Goal: Information Seeking & Learning: Learn about a topic

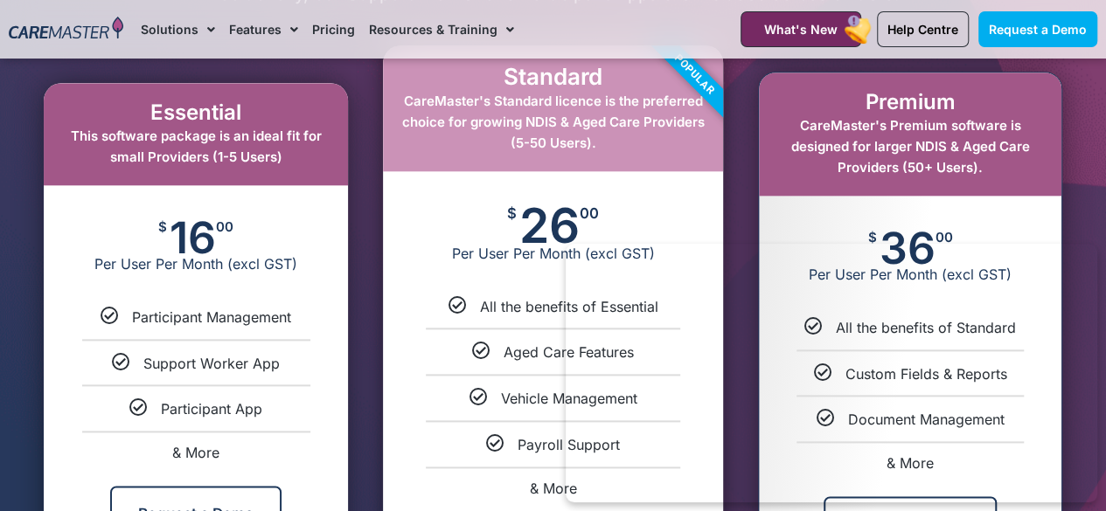
scroll to position [894, 0]
click at [208, 452] on span "& More" at bounding box center [195, 453] width 47 height 17
select select "***"
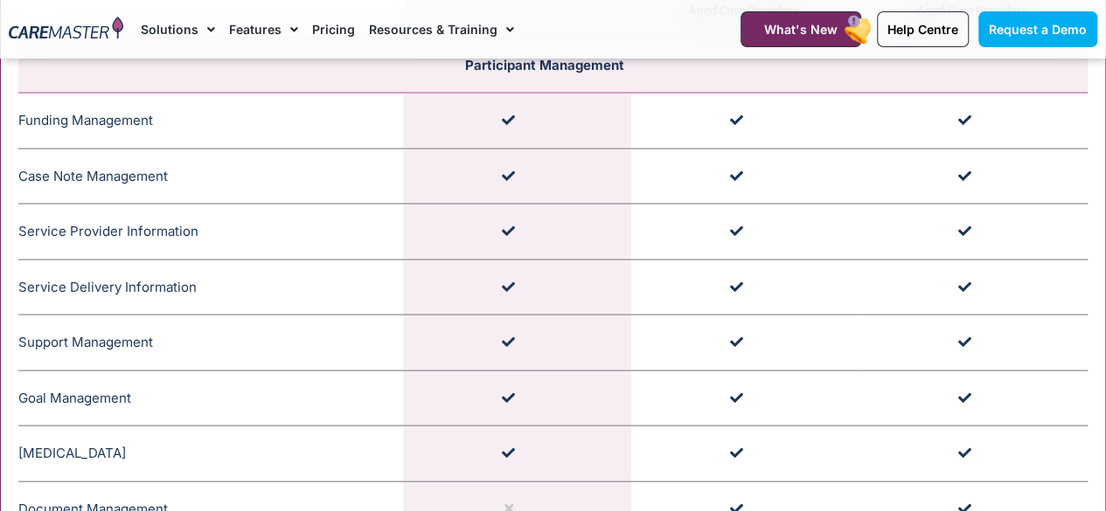
scroll to position [1868, 0]
click at [141, 236] on td "Service Provider Information CareMaster's Service Provider Information section …" at bounding box center [210, 233] width 385 height 56
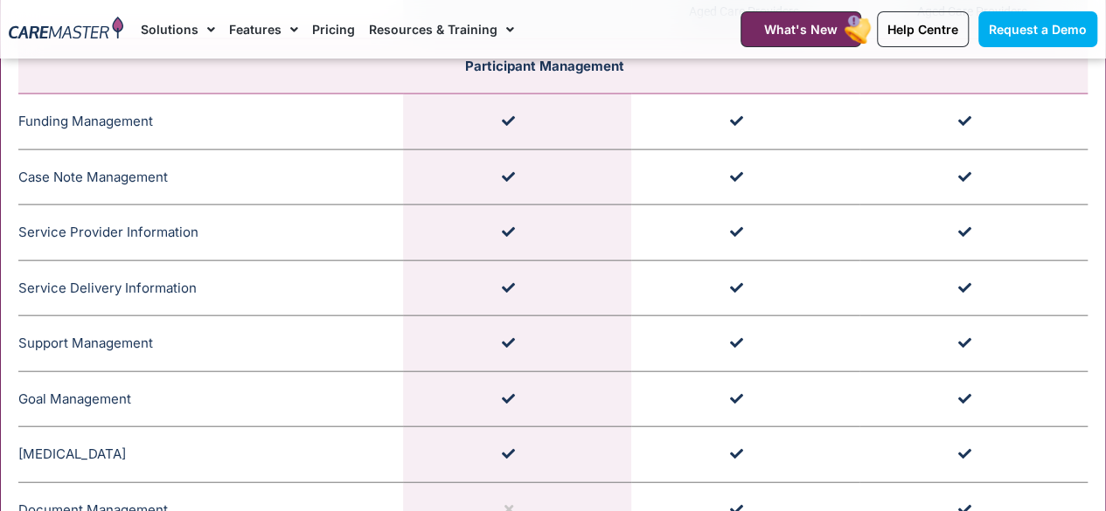
click at [162, 346] on icon at bounding box center [160, 342] width 15 height 15
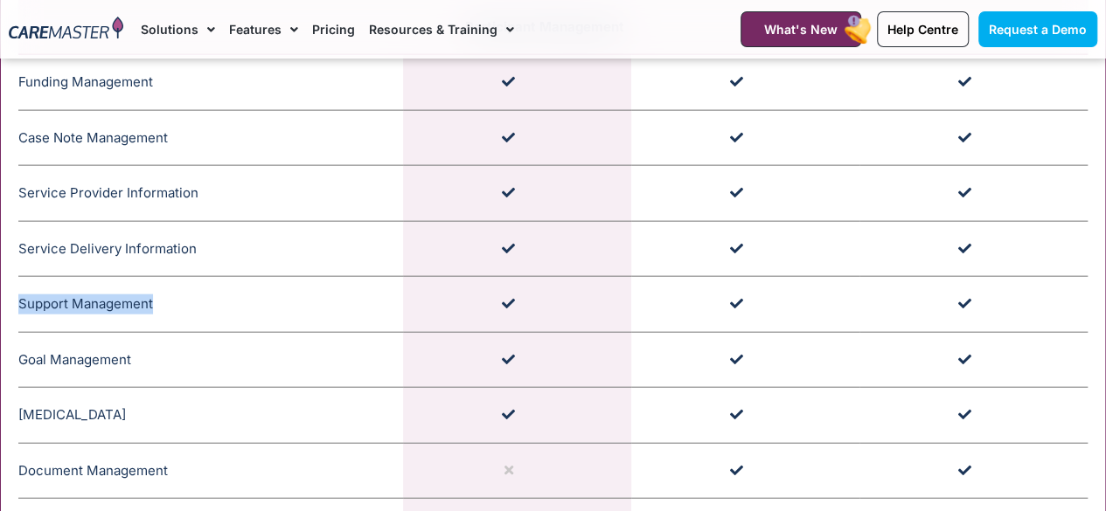
scroll to position [1911, 0]
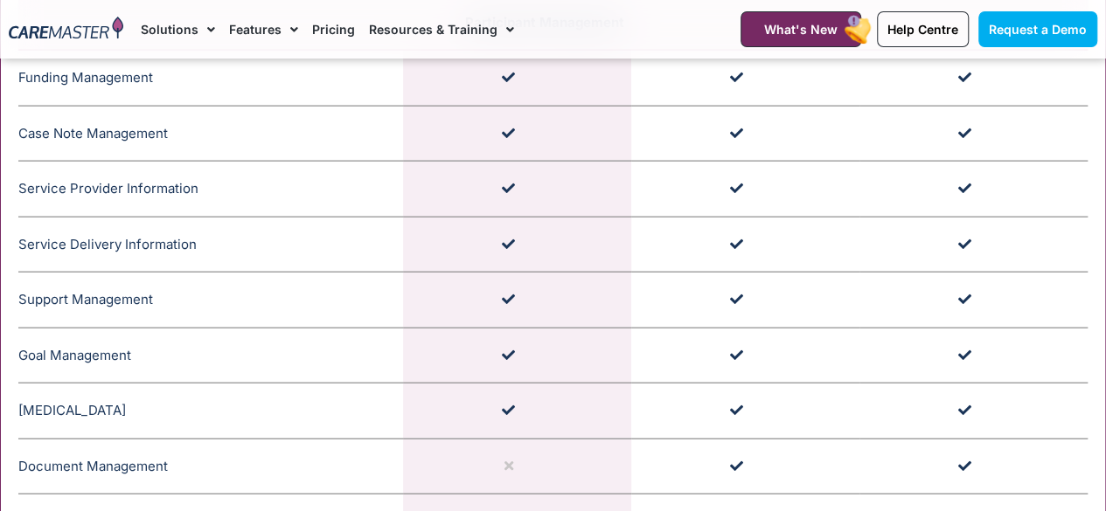
click at [132, 332] on td "Goal Management CareMaster's Goal Management monitors Participant progress, upd…" at bounding box center [210, 356] width 385 height 56
click at [157, 423] on td "Medication Management CareMaster's Medication Management for NDIS Participants …" at bounding box center [210, 412] width 385 height 56
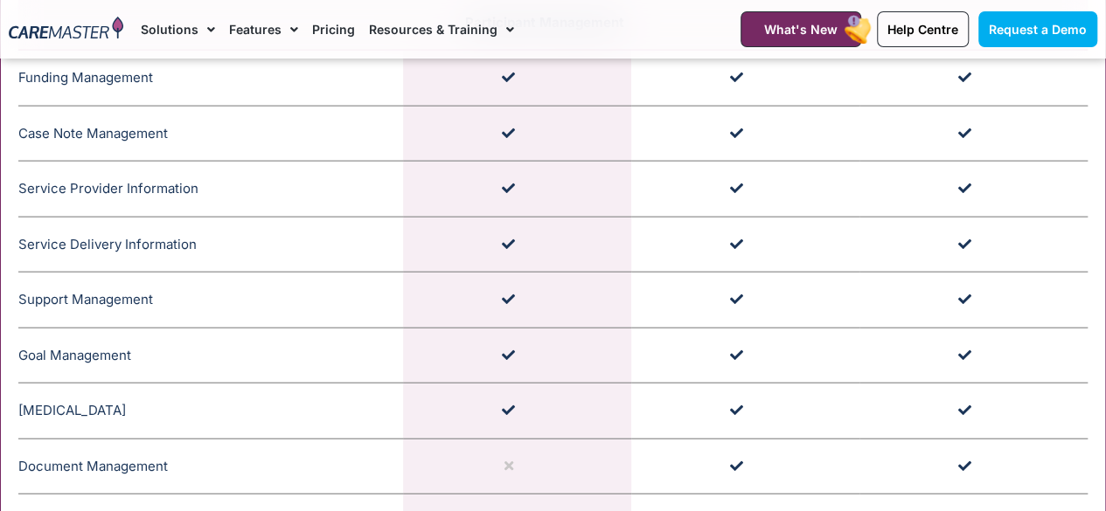
click at [157, 423] on td "Medication Management CareMaster's Medication Management for NDIS Participants …" at bounding box center [210, 412] width 385 height 56
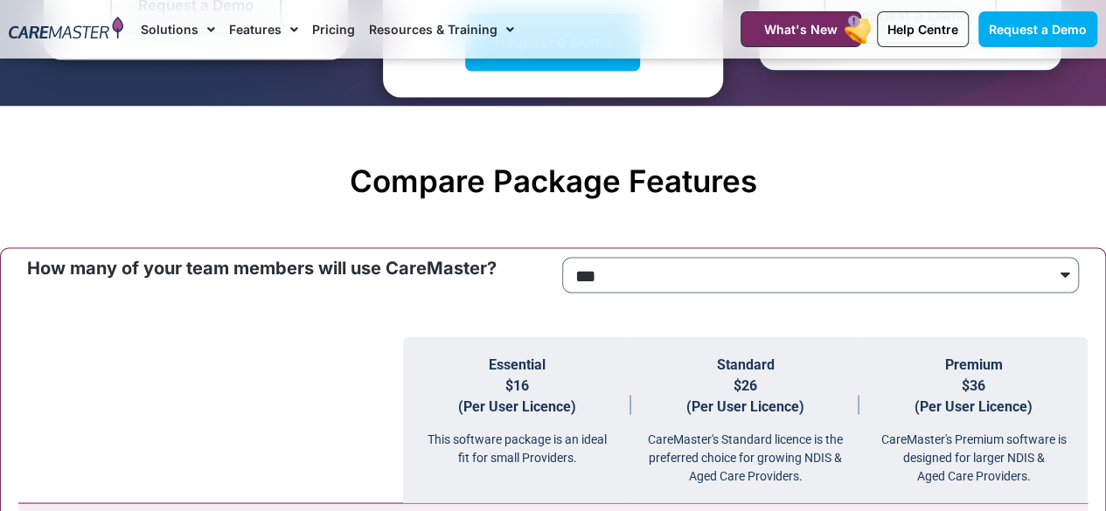
scroll to position [1370, 0]
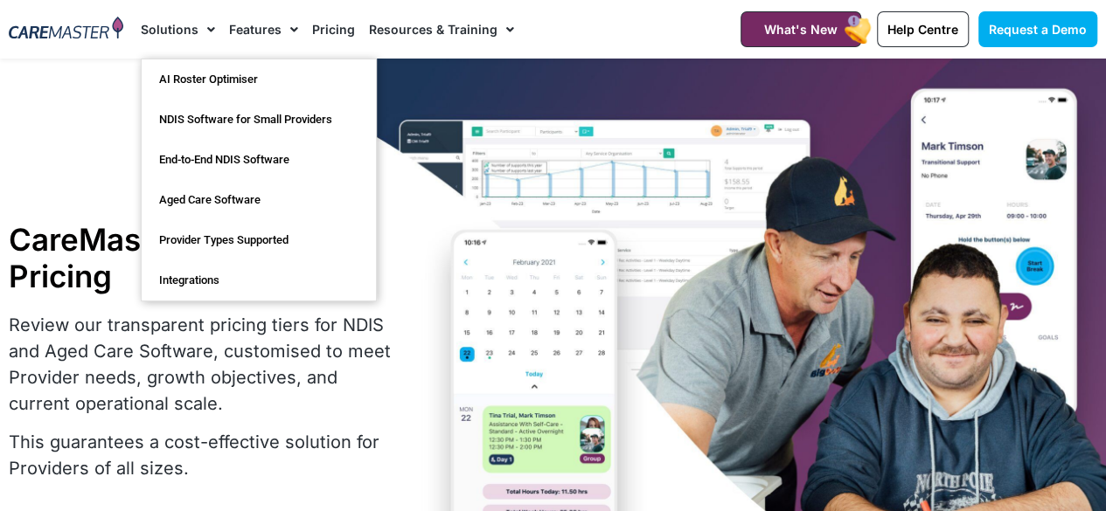
click at [185, 31] on link "Solutions" at bounding box center [178, 29] width 74 height 59
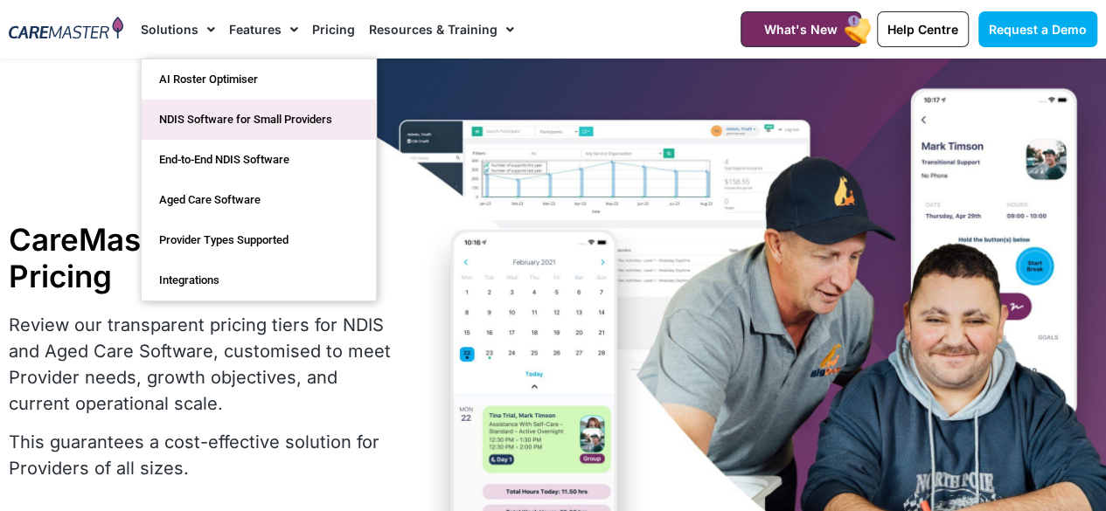
click at [298, 127] on link "NDIS Software for Small Providers" at bounding box center [259, 120] width 234 height 40
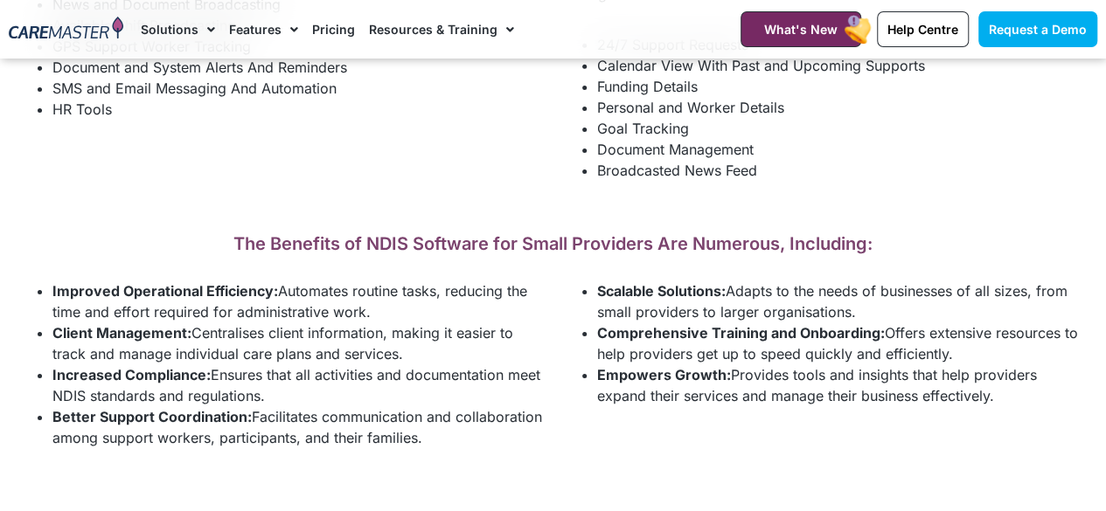
scroll to position [2832, 0]
click at [449, 367] on li "Increased Compliance: Ensures that all activities and documentation meet NDIS s…" at bounding box center [298, 385] width 492 height 42
click at [453, 239] on h2 "The Benefits of NDIS Software for Small Providers Are Numerous, Including:" at bounding box center [553, 242] width 1088 height 21
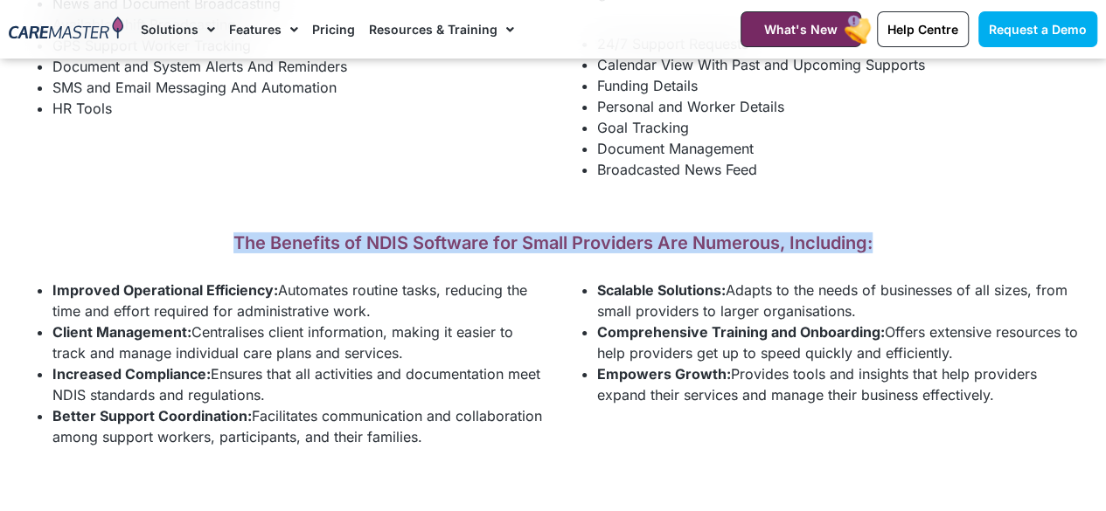
click at [453, 239] on h2 "The Benefits of NDIS Software for Small Providers Are Numerous, Including:" at bounding box center [553, 242] width 1088 height 21
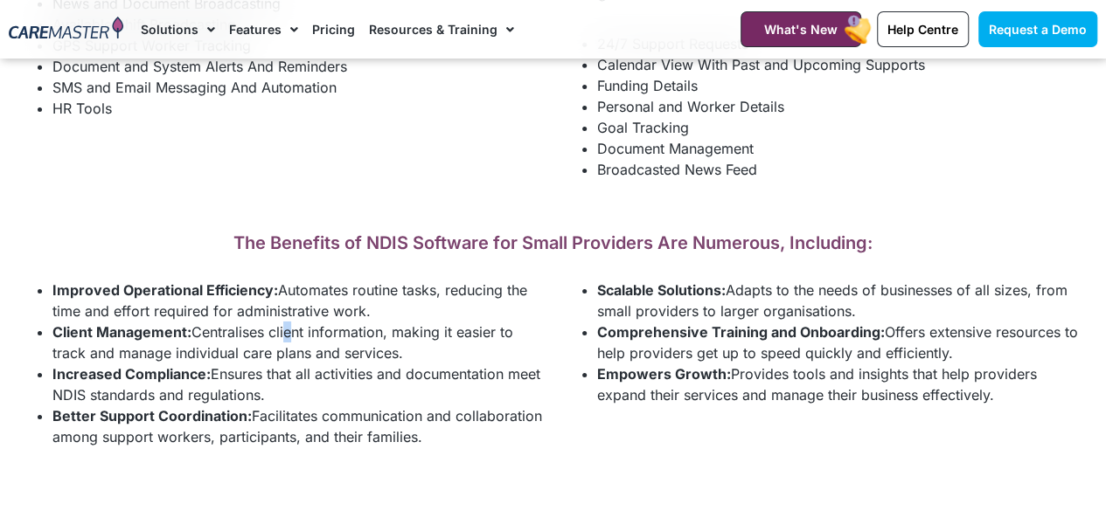
drag, startPoint x: 453, startPoint y: 239, endPoint x: 290, endPoint y: 324, distance: 183.7
click at [290, 324] on li "Client Management: Centralises client information, making it easier to track an…" at bounding box center [298, 343] width 492 height 42
click at [206, 322] on li "Client Management: Centralises client information, making it easier to track an…" at bounding box center [298, 343] width 492 height 42
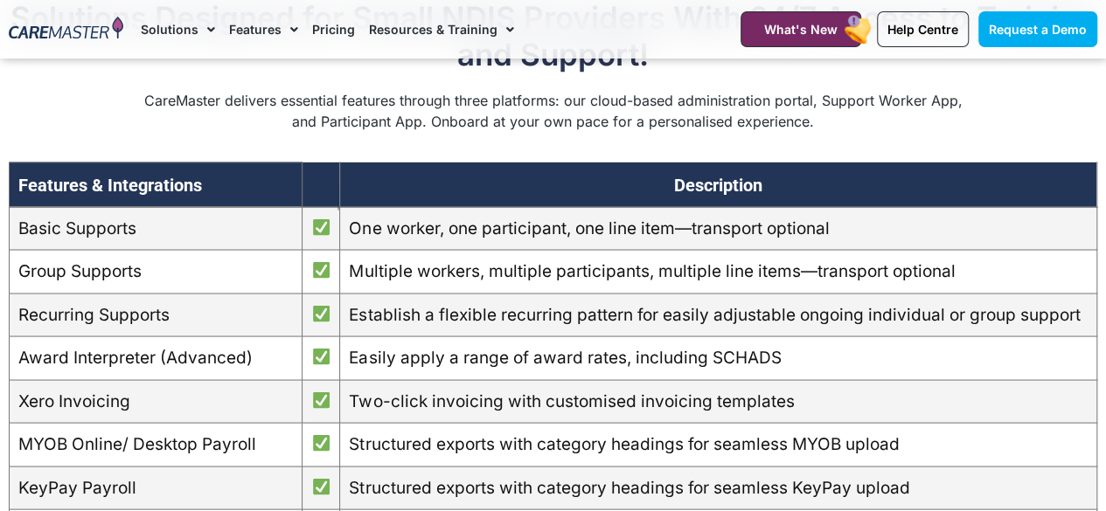
scroll to position [1489, 0]
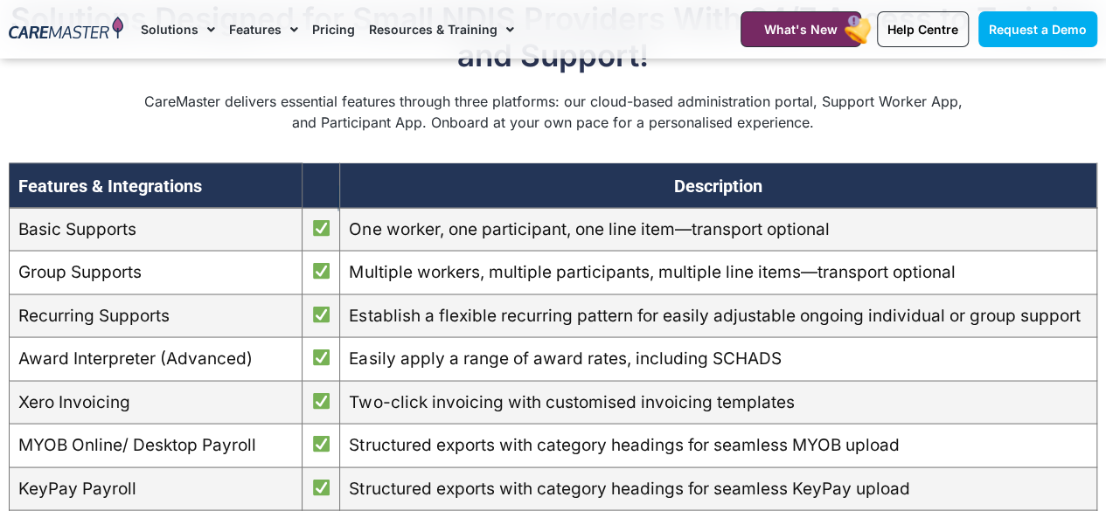
click at [127, 349] on td "Award Interpreter (Advanced)" at bounding box center [156, 359] width 293 height 44
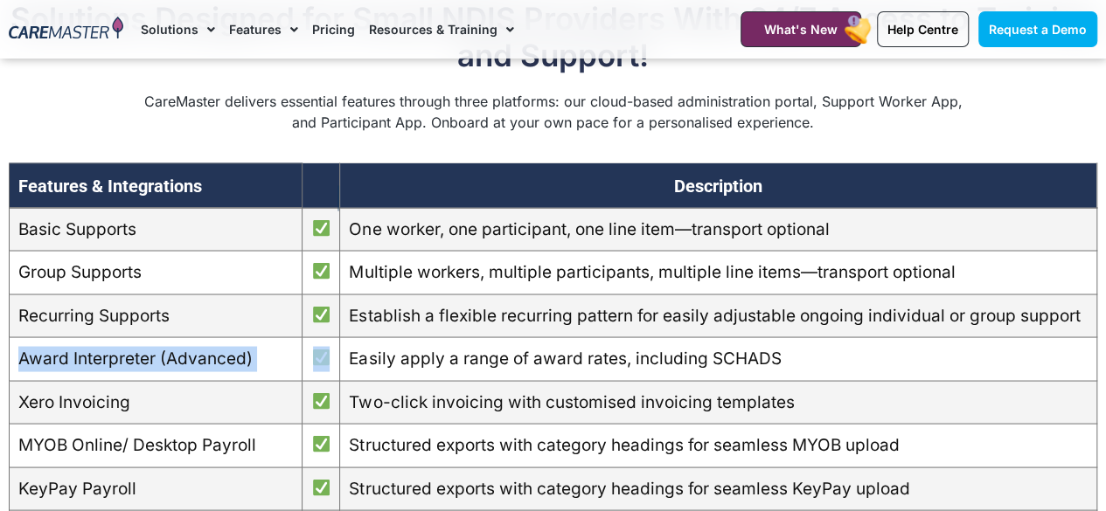
click at [127, 349] on td "Award Interpreter (Advanced)" at bounding box center [156, 359] width 293 height 44
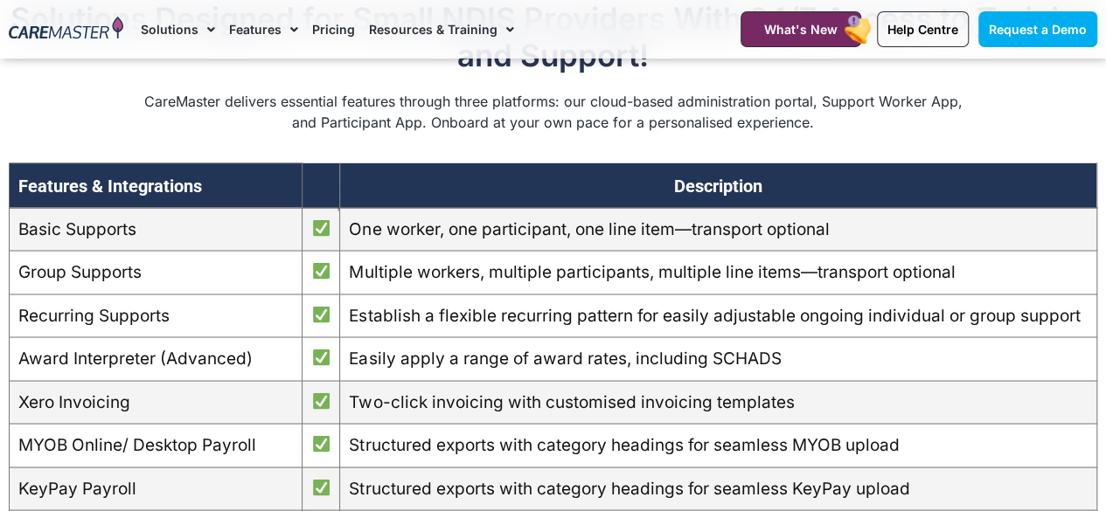
click at [143, 326] on td "Recurring Supports" at bounding box center [156, 316] width 293 height 44
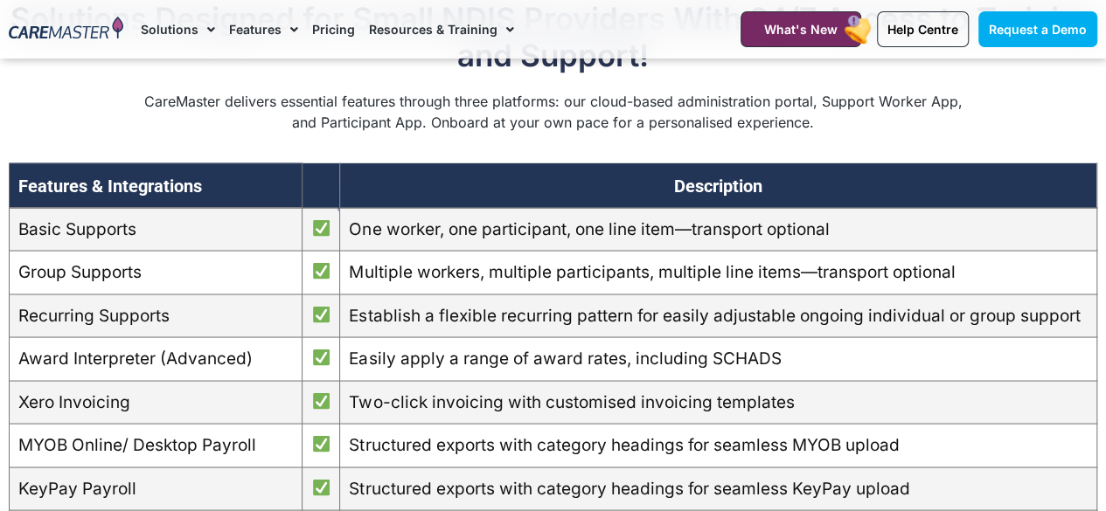
click at [592, 354] on td "Easily apply a range of award rates, including SCHADS" at bounding box center [718, 359] width 757 height 44
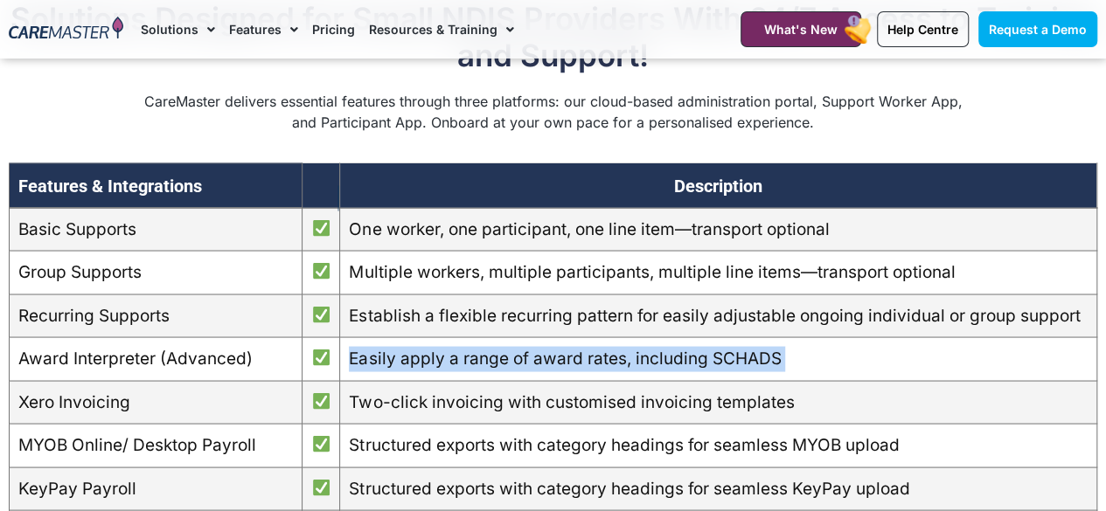
click at [592, 354] on td "Easily apply a range of award rates, including SCHADS" at bounding box center [718, 359] width 757 height 44
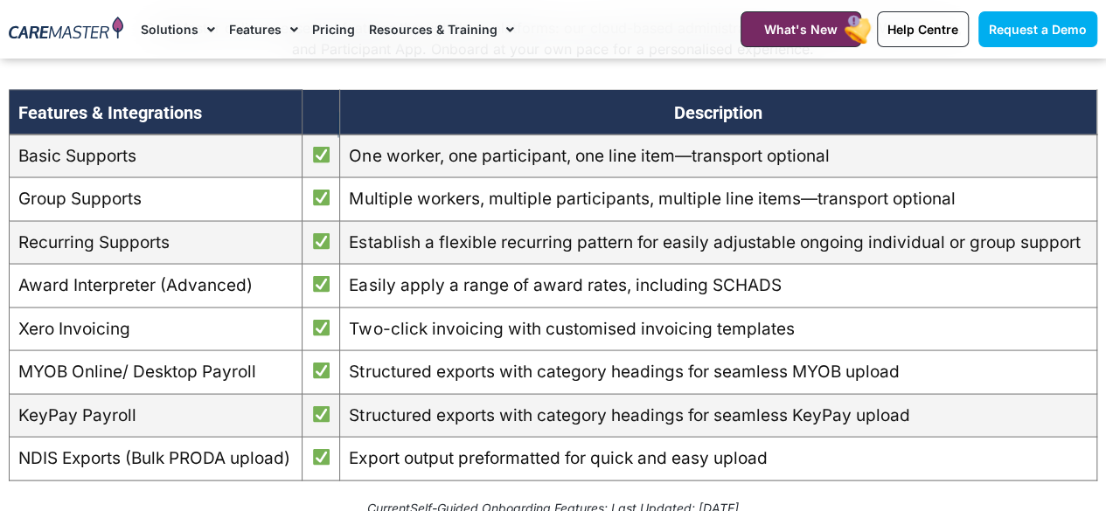
click at [686, 343] on td "Two-click invoicing with customised invoicing templates" at bounding box center [718, 329] width 757 height 44
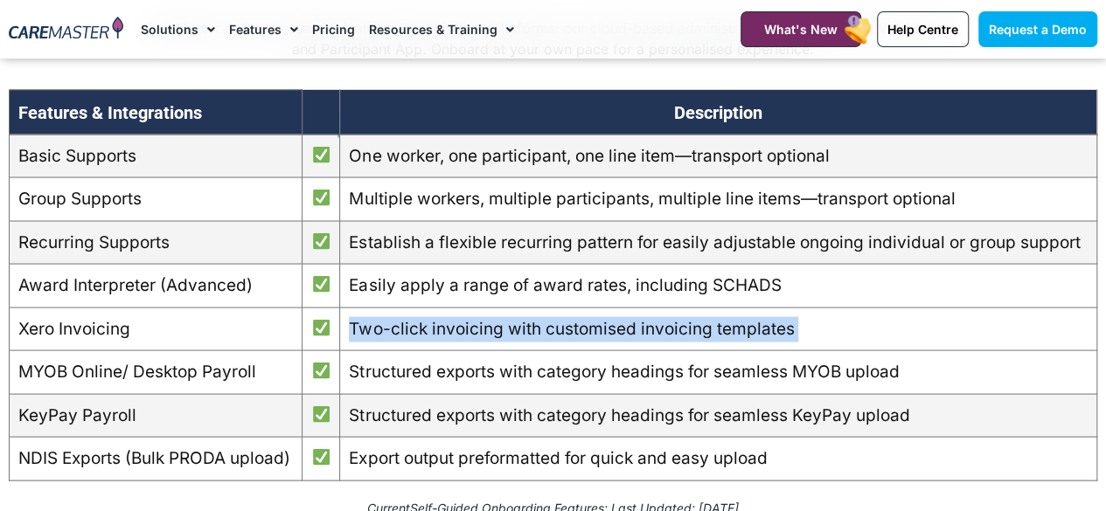
click at [686, 343] on td "Two-click invoicing with customised invoicing templates" at bounding box center [718, 329] width 757 height 44
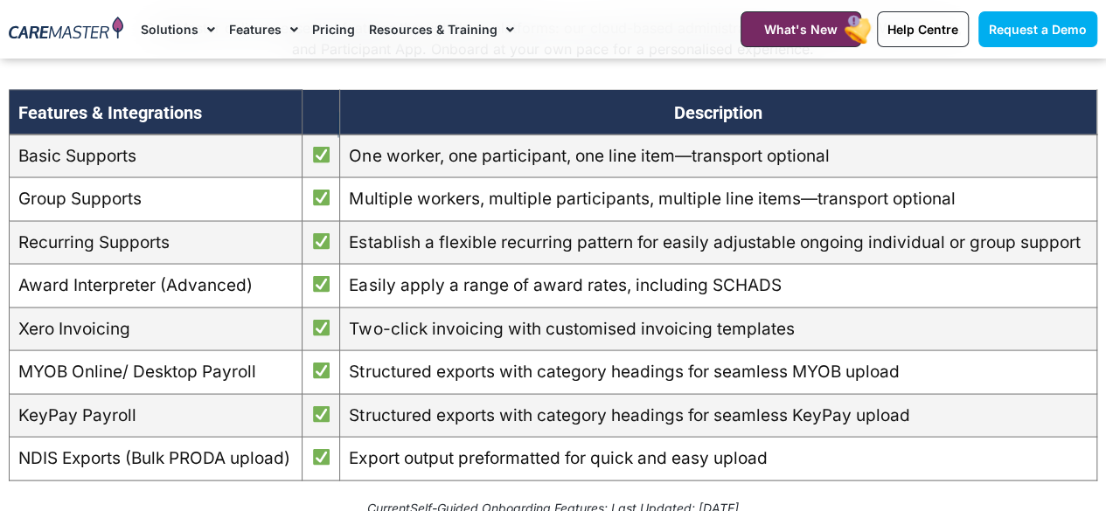
click at [651, 380] on td "Structured exports with category headings for seamless MYOB upload" at bounding box center [718, 372] width 757 height 44
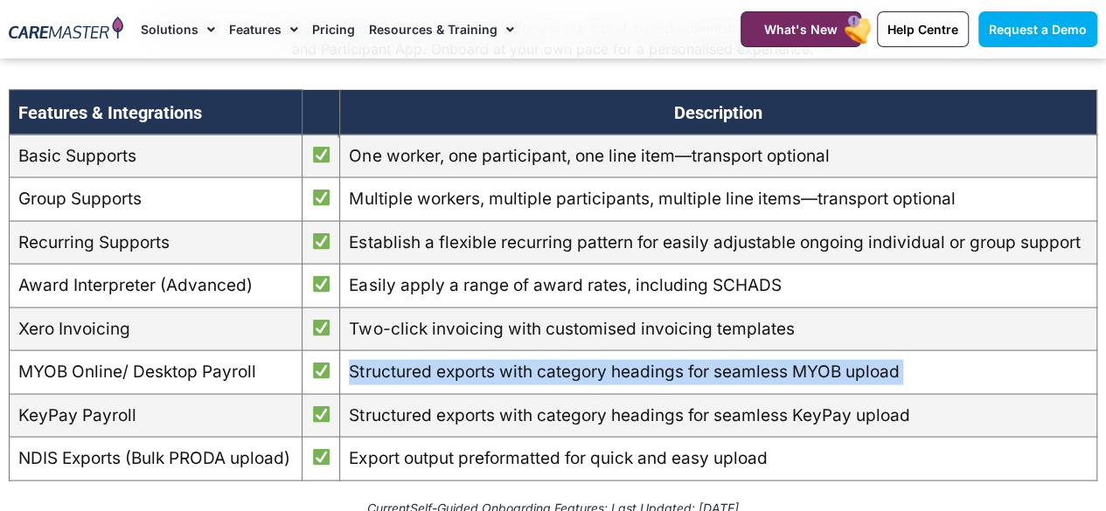
click at [651, 380] on td "Structured exports with category headings for seamless MYOB upload" at bounding box center [718, 372] width 757 height 44
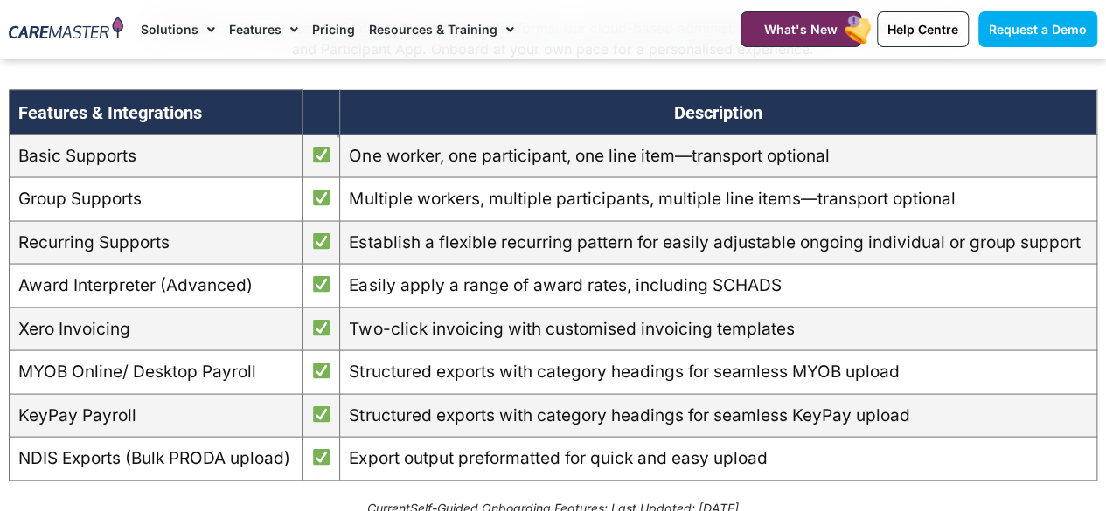
click at [667, 450] on td "Export output preformatted for quick and easy upload" at bounding box center [718, 459] width 757 height 44
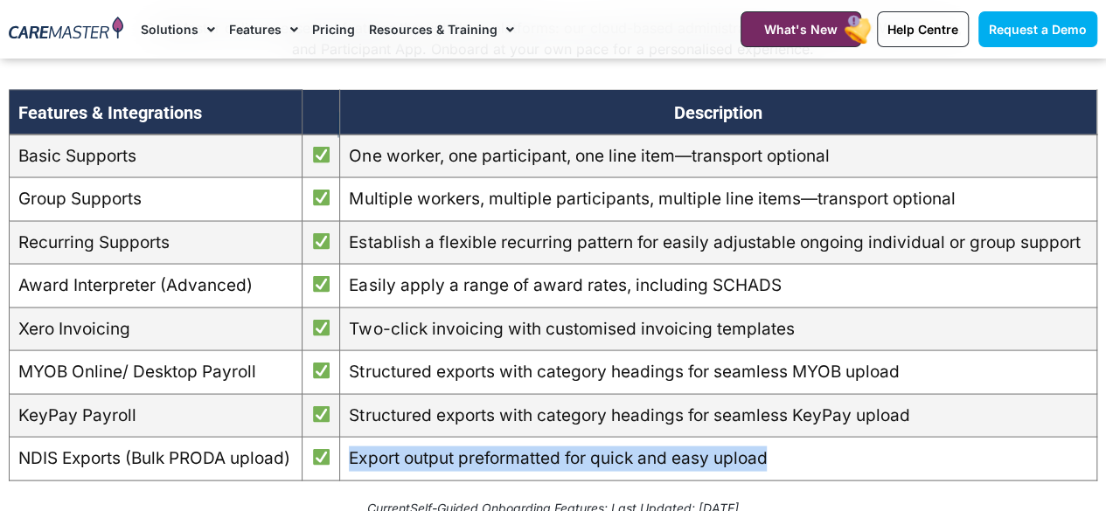
click at [667, 450] on td "Export output preformatted for quick and easy upload" at bounding box center [718, 459] width 757 height 44
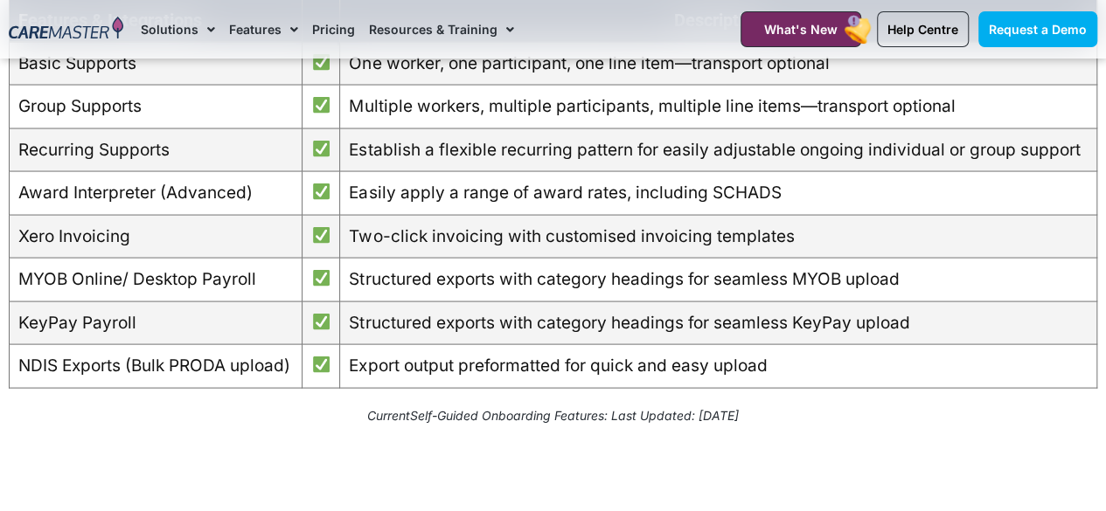
scroll to position [1654, 0]
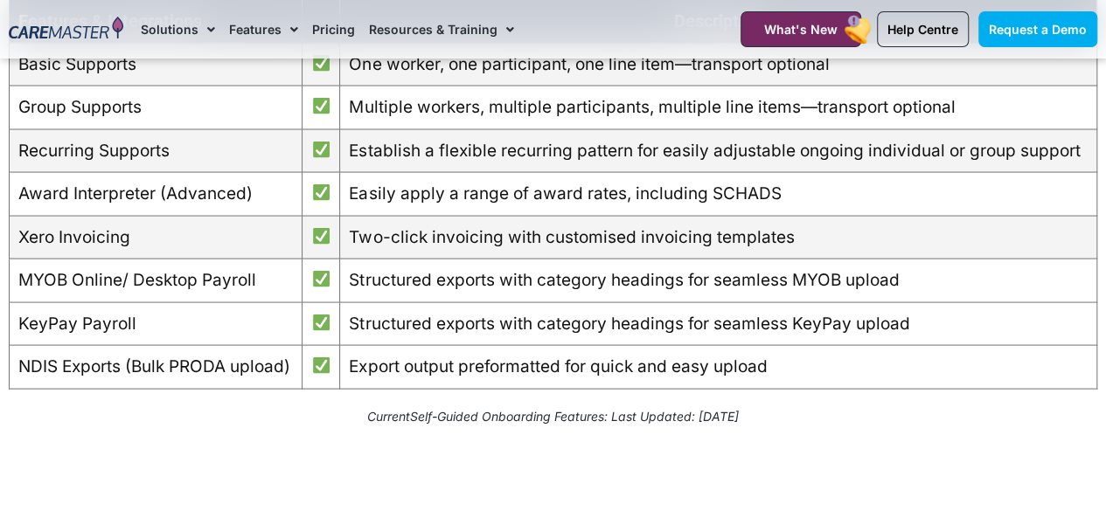
click at [95, 321] on td "KeyPay Payroll" at bounding box center [156, 324] width 293 height 44
click at [636, 312] on td "Structured exports with category headings for seamless KeyPay upload" at bounding box center [718, 324] width 757 height 44
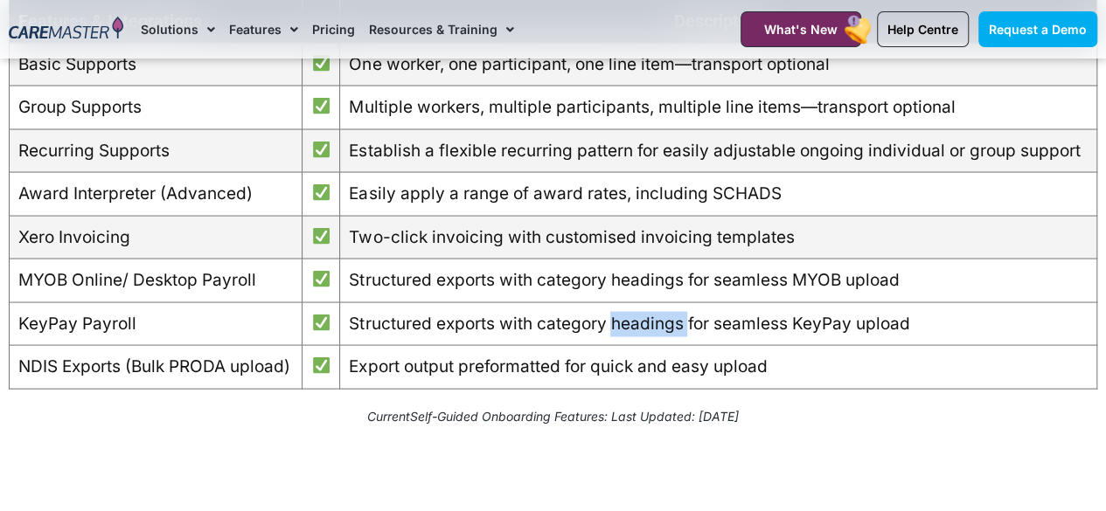
click at [636, 312] on td "Structured exports with category headings for seamless KeyPay upload" at bounding box center [718, 324] width 757 height 44
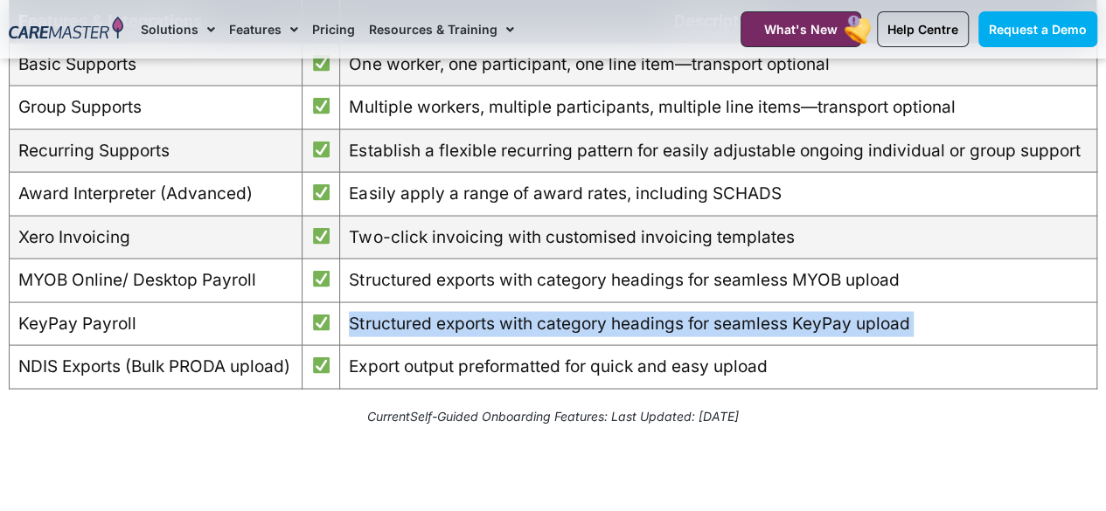
click at [636, 312] on td "Structured exports with category headings for seamless KeyPay upload" at bounding box center [718, 324] width 757 height 44
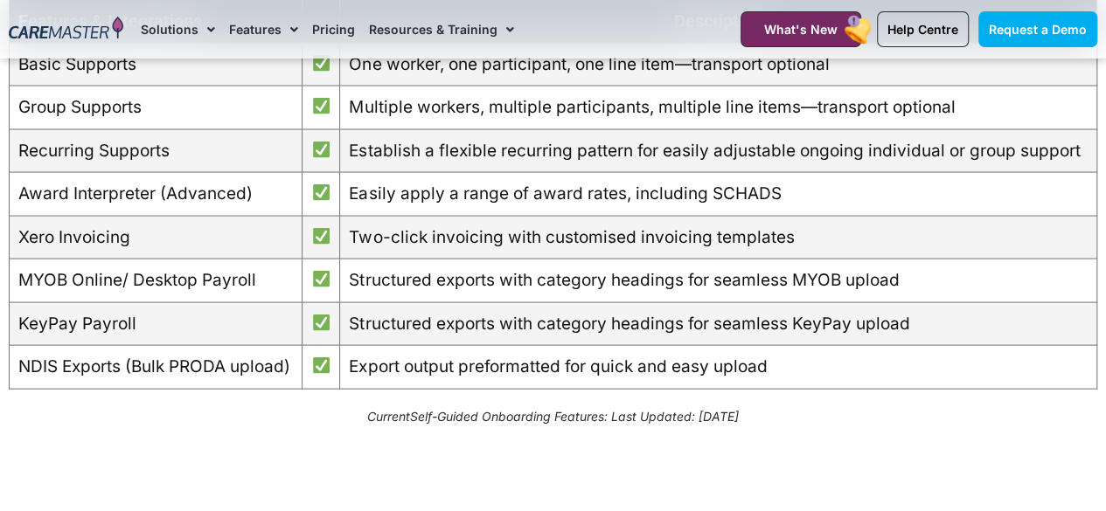
click at [225, 281] on td "MYOB Online/ Desktop Payroll" at bounding box center [156, 281] width 293 height 44
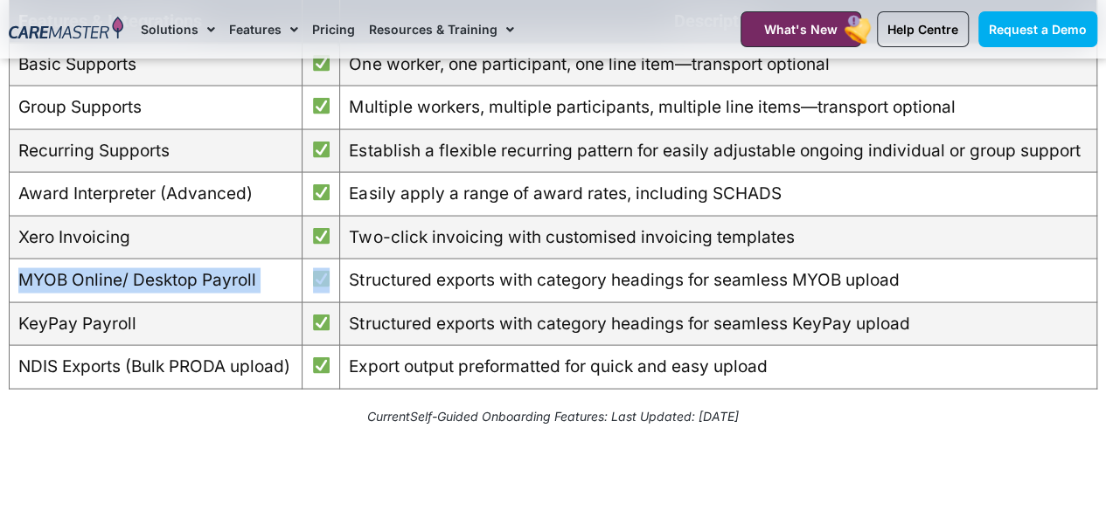
click at [225, 281] on td "MYOB Online/ Desktop Payroll" at bounding box center [156, 281] width 293 height 44
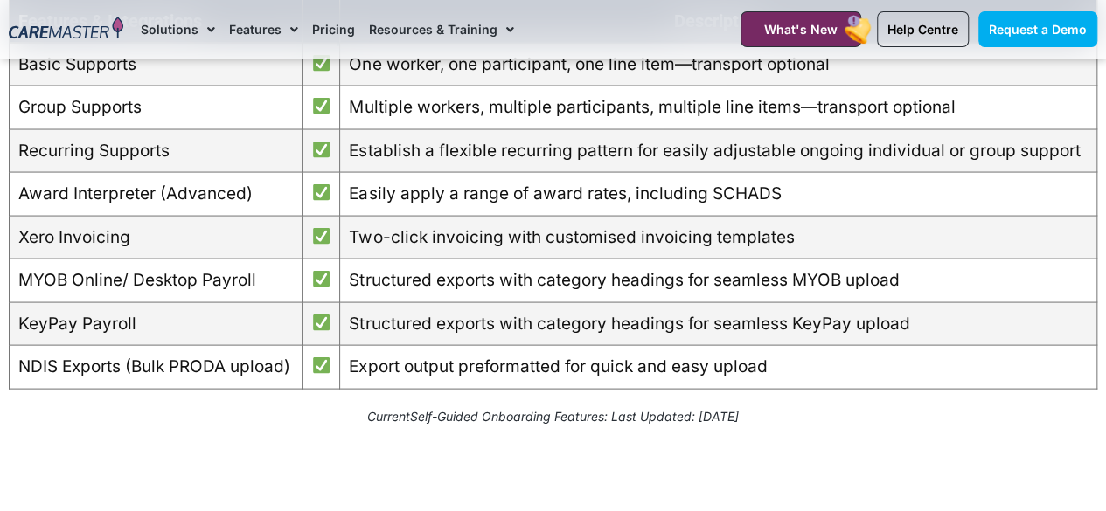
click at [681, 408] on em "Current Self-Guided Onboarding Features : Last Updated: October 2024" at bounding box center [552, 415] width 371 height 15
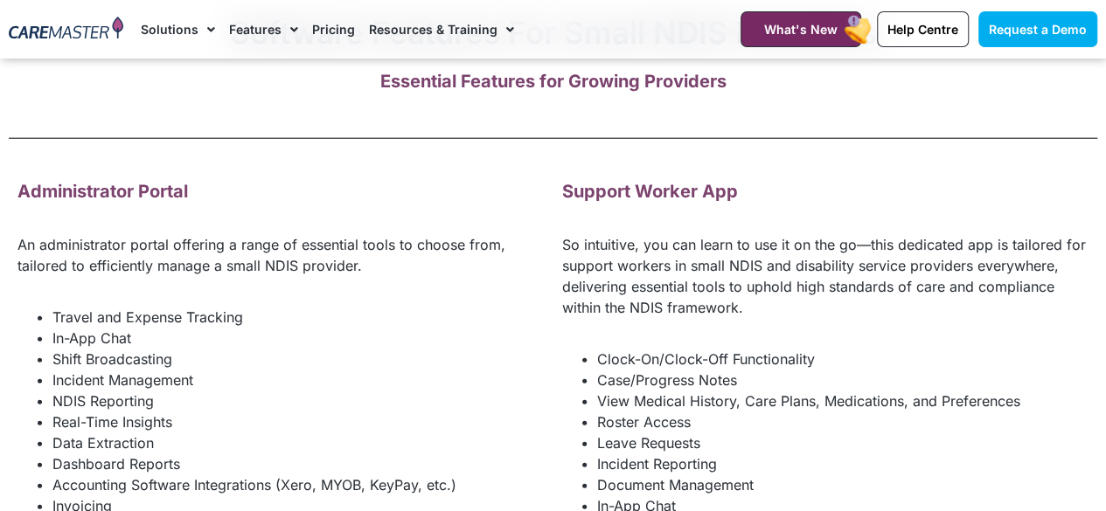
scroll to position [2312, 0]
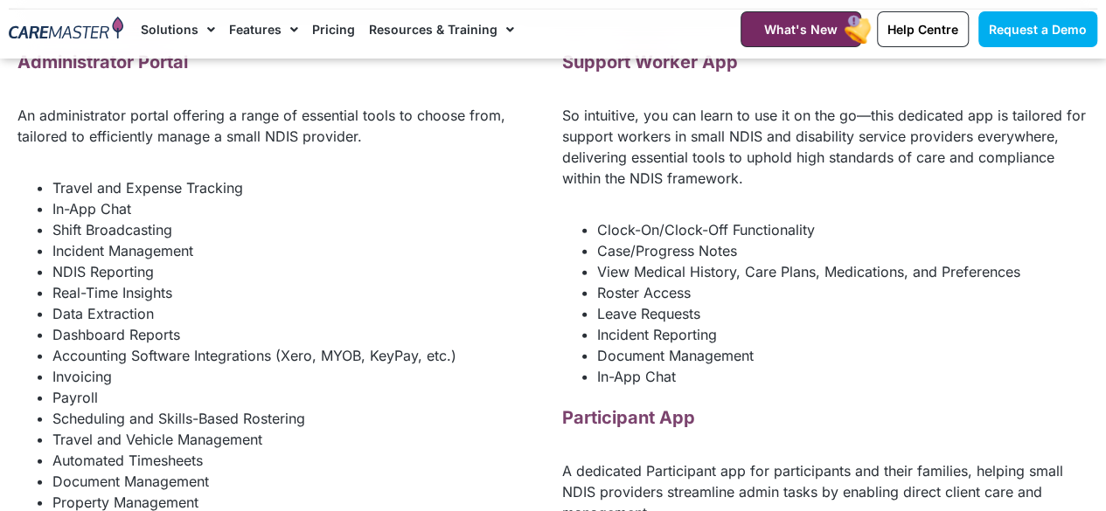
click at [739, 225] on li "Clock-On/Clock-Off Functionality" at bounding box center [843, 229] width 492 height 21
click at [673, 235] on li "Clock-On/Clock-Off Functionality" at bounding box center [843, 229] width 492 height 21
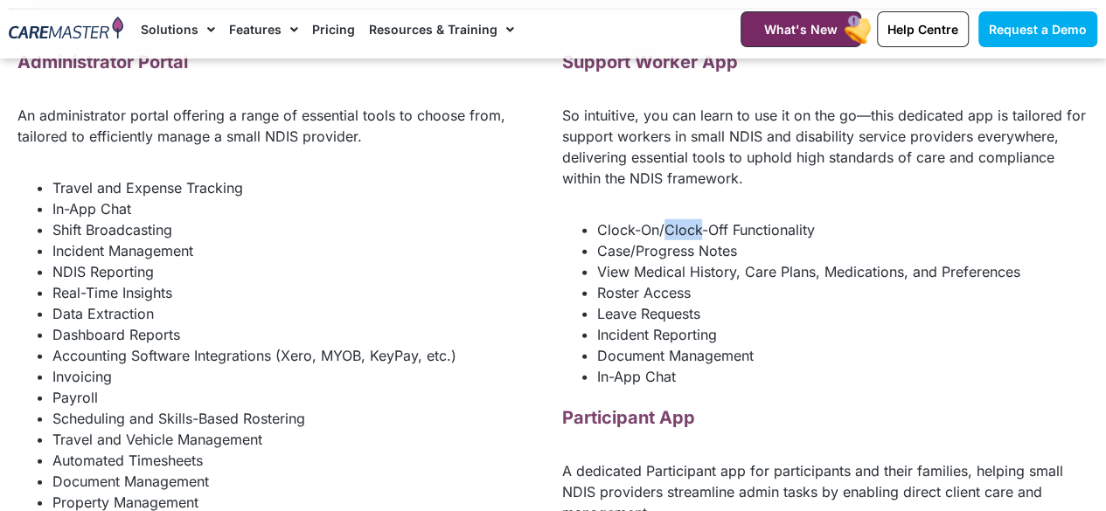
click at [673, 235] on li "Clock-On/Clock-Off Functionality" at bounding box center [843, 229] width 492 height 21
click at [668, 261] on li "View Medical History, Care Plans, Medications, and Preferences" at bounding box center [843, 271] width 492 height 21
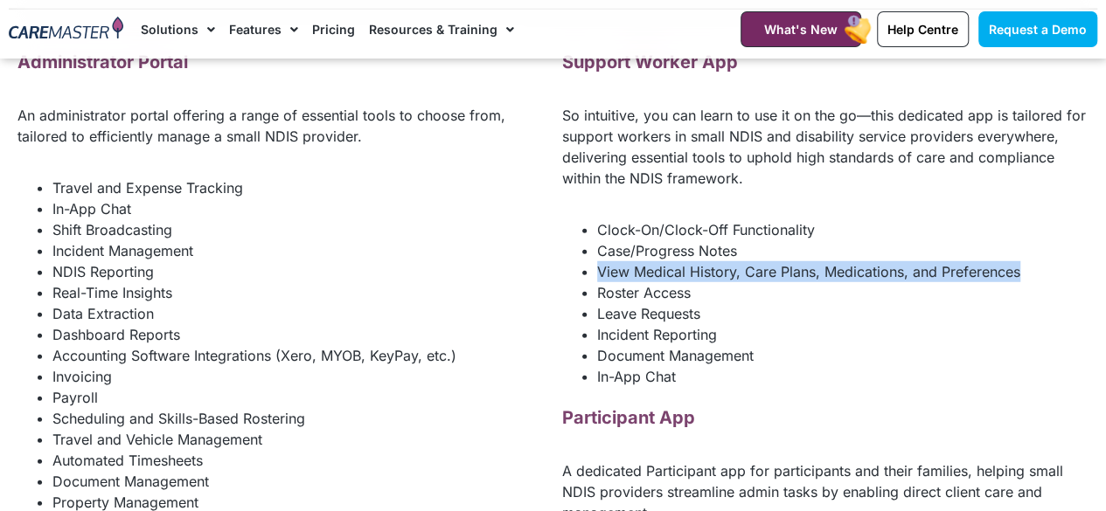
click at [668, 261] on li "View Medical History, Care Plans, Medications, and Preferences" at bounding box center [843, 271] width 492 height 21
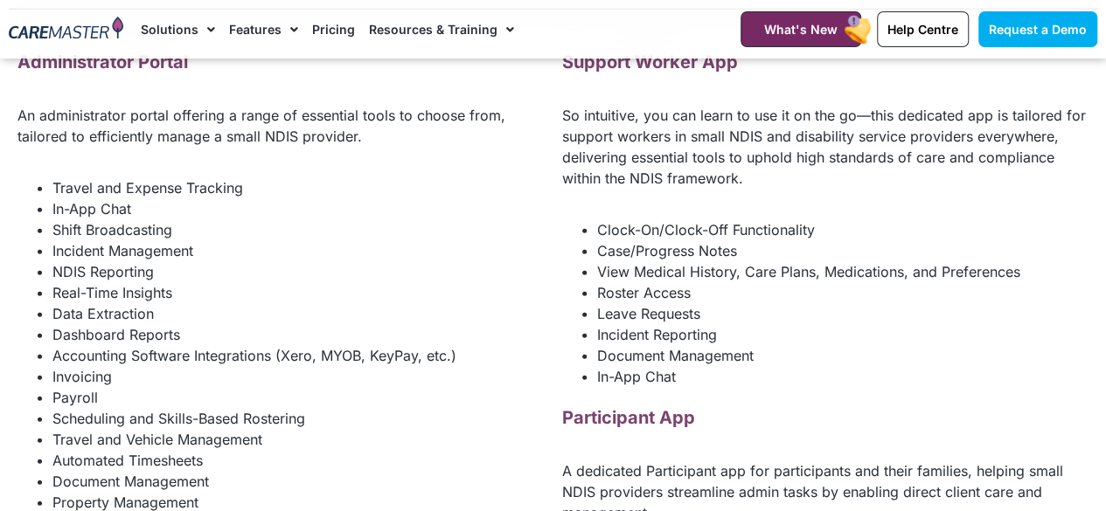
click at [751, 319] on li "Leave Requests" at bounding box center [843, 313] width 492 height 21
click at [773, 268] on span "View Medical History, Care Plans, Medications, and Preferences" at bounding box center [808, 271] width 423 height 17
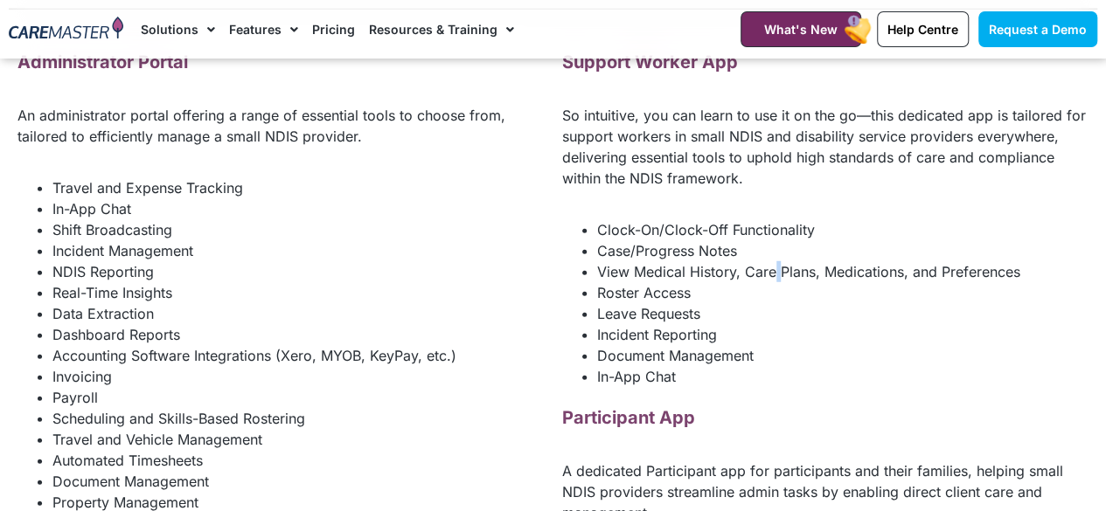
click at [773, 268] on span "View Medical History, Care Plans, Medications, and Preferences" at bounding box center [808, 271] width 423 height 17
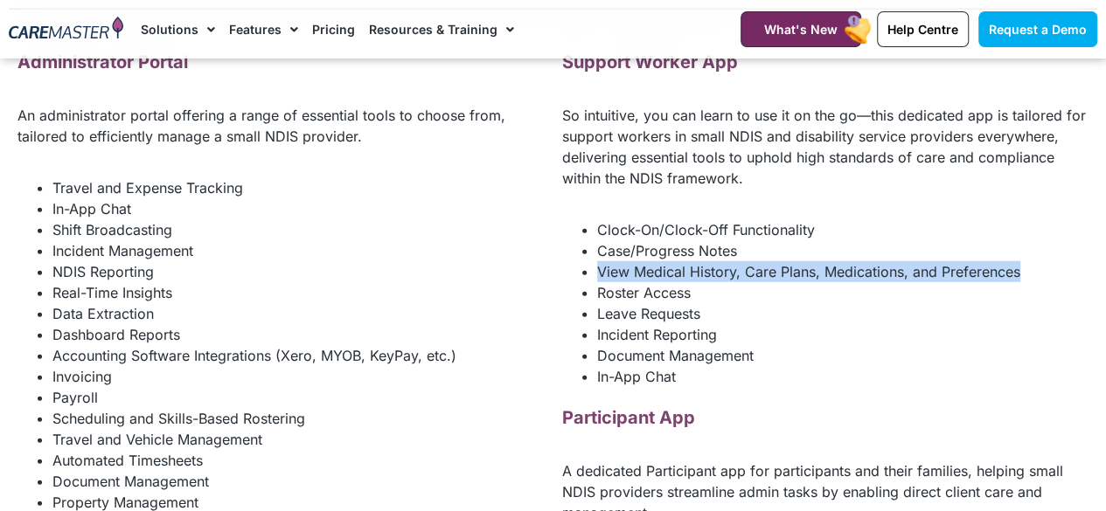
click at [773, 268] on span "View Medical History, Care Plans, Medications, and Preferences" at bounding box center [808, 271] width 423 height 17
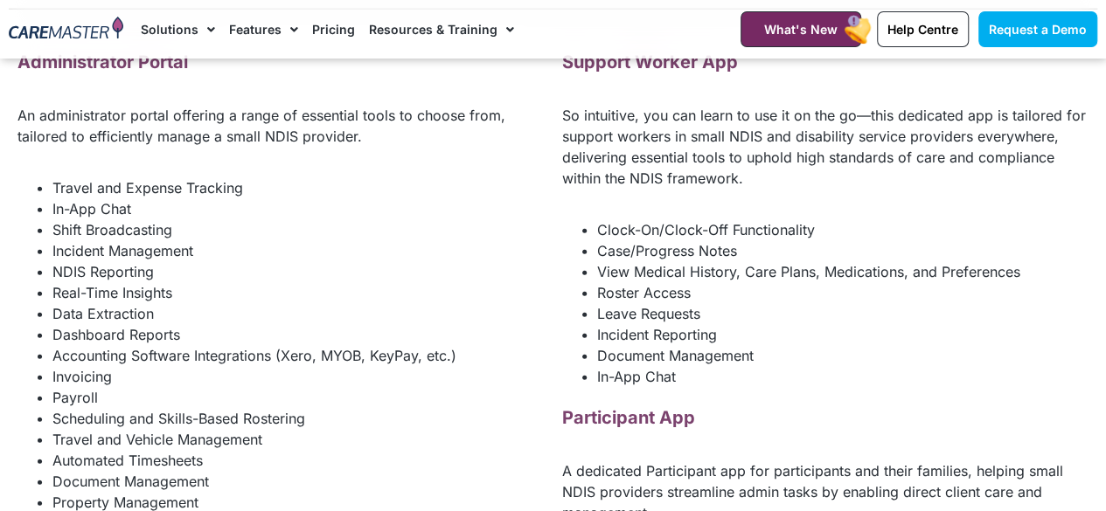
click at [763, 282] on li "Roster Access" at bounding box center [843, 292] width 492 height 21
click at [743, 303] on li "Leave Requests" at bounding box center [843, 313] width 492 height 21
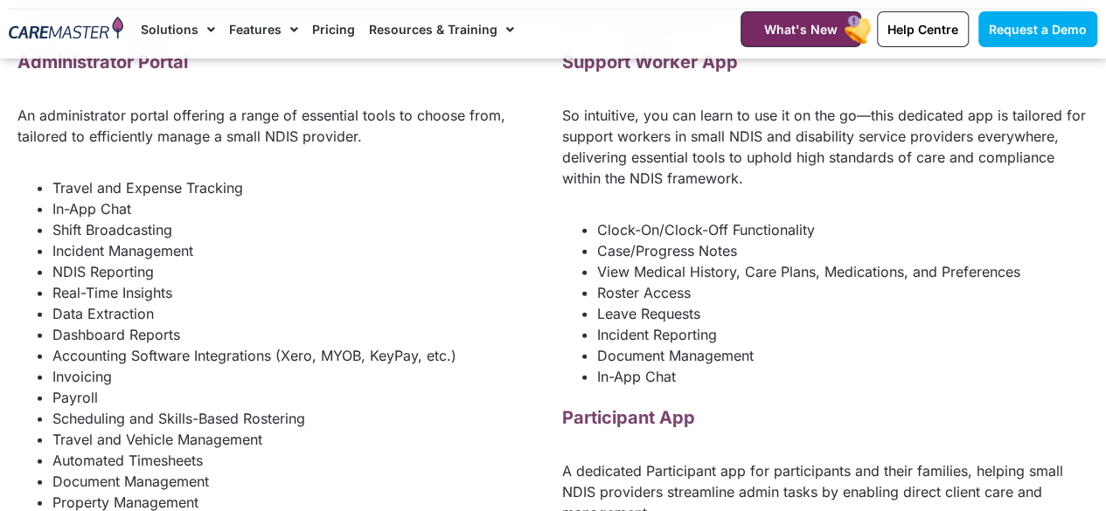
click at [743, 303] on li "Leave Requests" at bounding box center [843, 313] width 492 height 21
click at [725, 284] on li "Roster Access" at bounding box center [843, 292] width 492 height 21
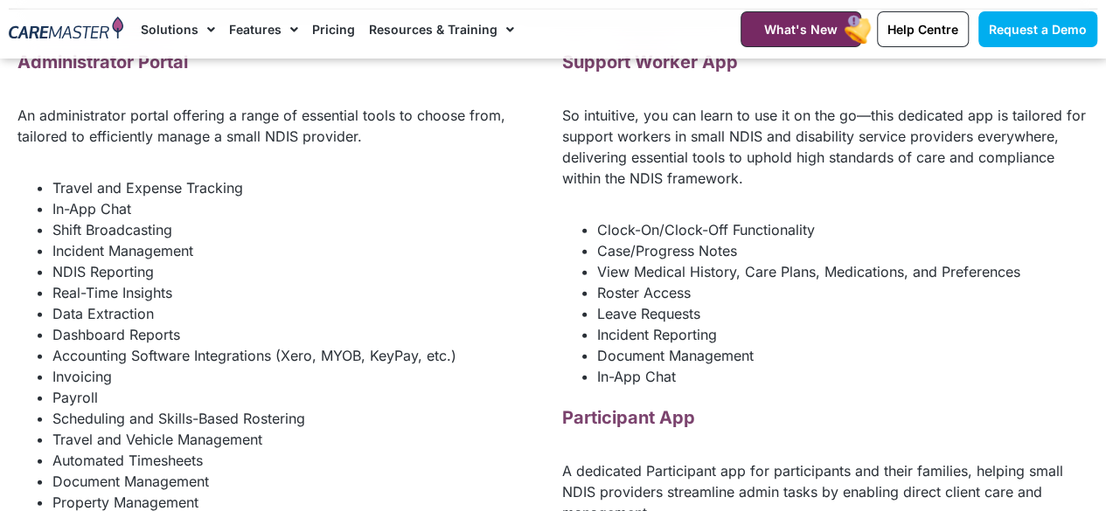
click at [725, 284] on li "Roster Access" at bounding box center [843, 292] width 492 height 21
click at [722, 296] on li "Roster Access" at bounding box center [843, 292] width 492 height 21
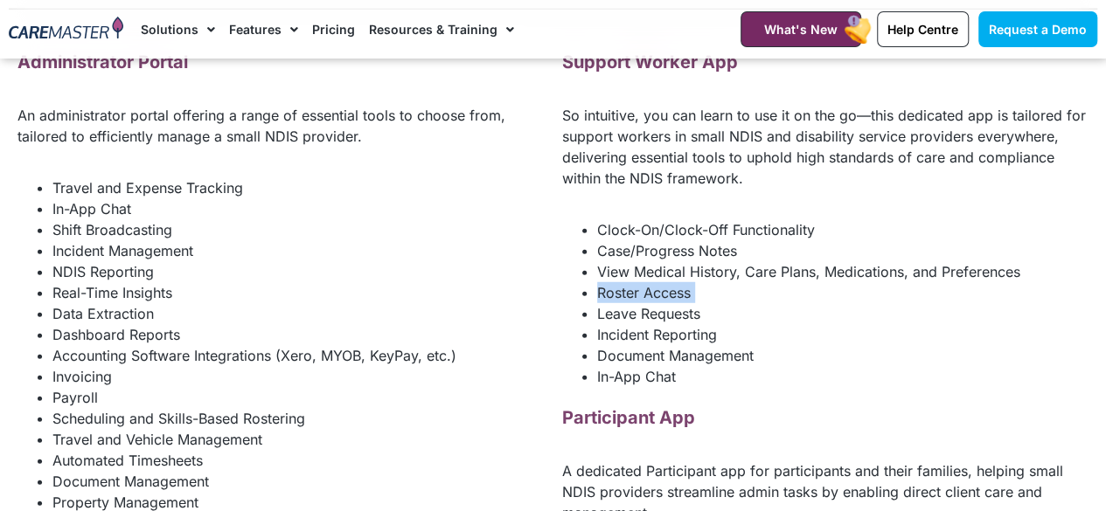
click at [722, 296] on li "Roster Access" at bounding box center [843, 292] width 492 height 21
click at [746, 345] on li "Document Management" at bounding box center [843, 355] width 492 height 21
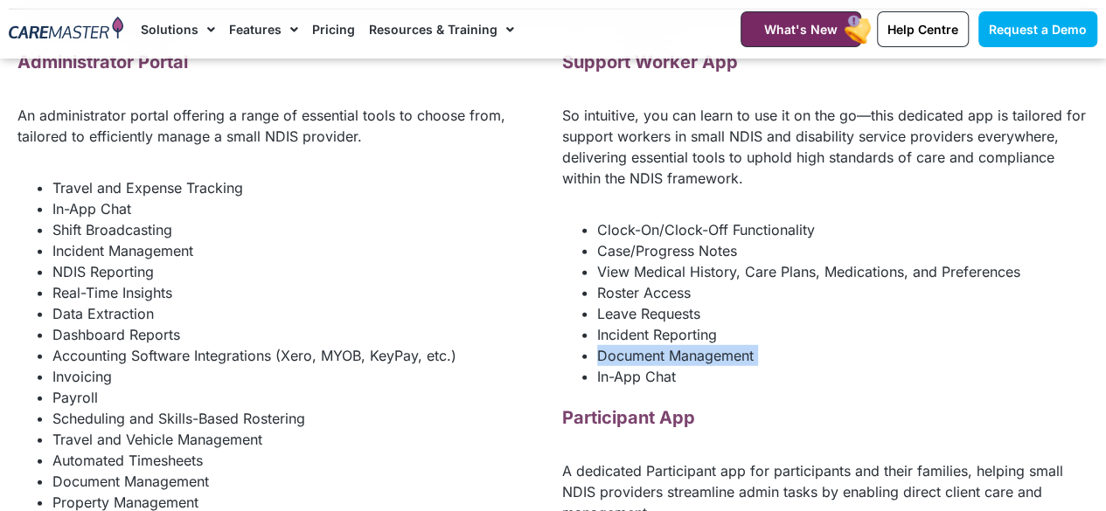
click at [746, 345] on li "Document Management" at bounding box center [843, 355] width 492 height 21
click at [757, 366] on li "In-App Chat" at bounding box center [843, 376] width 492 height 21
click at [729, 303] on li "Leave Requests" at bounding box center [843, 313] width 492 height 21
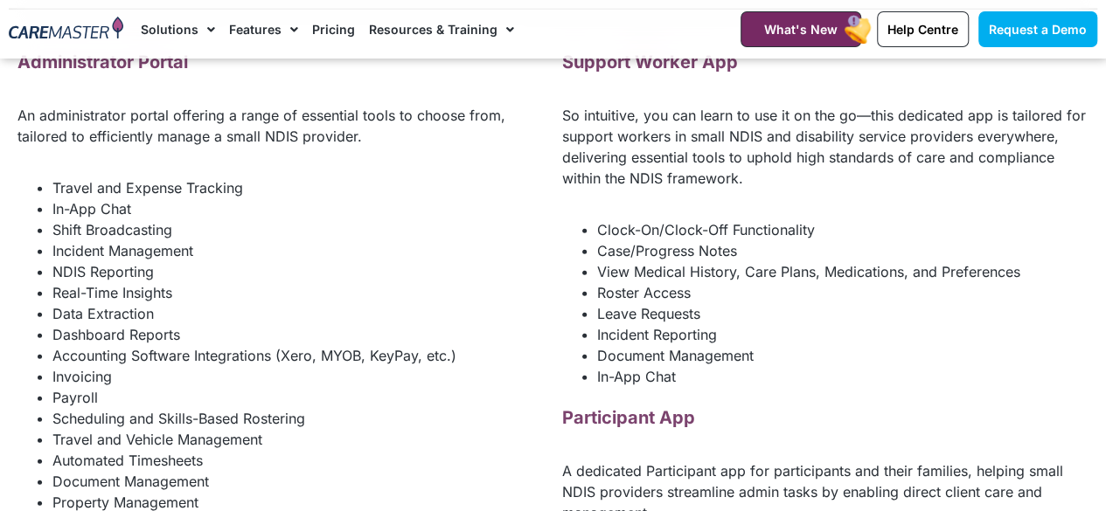
click at [729, 303] on li "Leave Requests" at bounding box center [843, 313] width 492 height 21
click at [683, 425] on p "Participant App" at bounding box center [825, 418] width 527 height 26
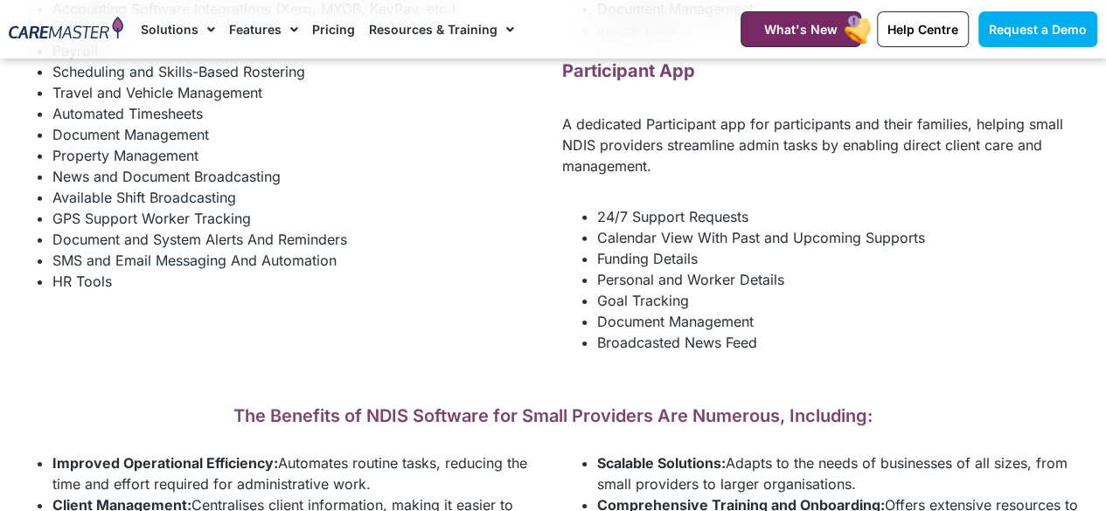
scroll to position [2659, 0]
